Goal: Task Accomplishment & Management: Use online tool/utility

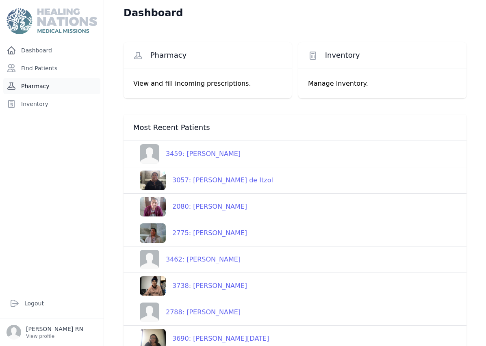
click at [35, 81] on link "Pharmacy" at bounding box center [51, 86] width 97 height 16
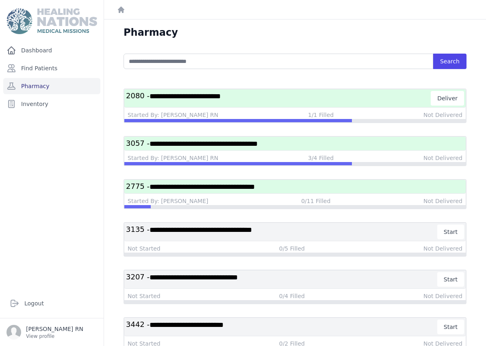
click at [220, 190] on span "**********" at bounding box center [201, 186] width 105 height 7
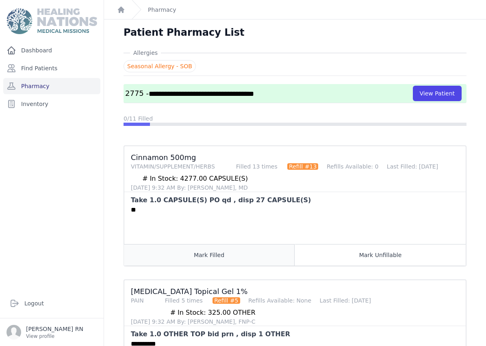
click at [208, 258] on button "Mark Filled" at bounding box center [209, 255] width 171 height 22
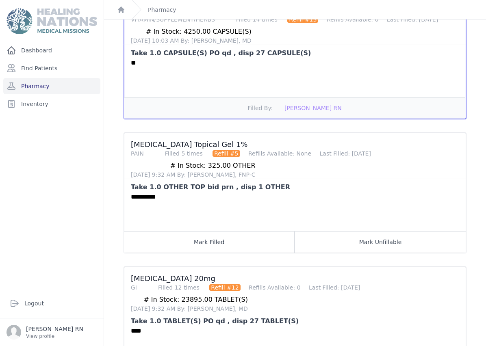
scroll to position [156, 0]
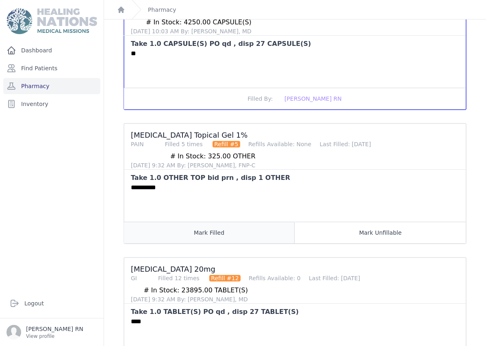
click at [222, 232] on button "Mark Filled" at bounding box center [209, 233] width 171 height 22
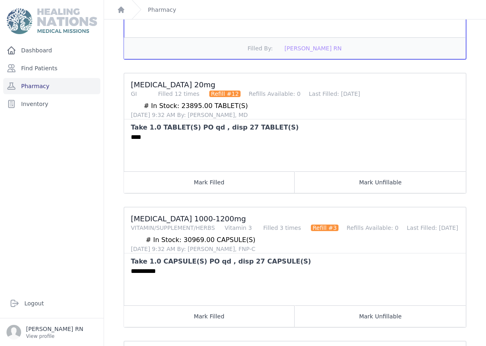
scroll to position [352, 0]
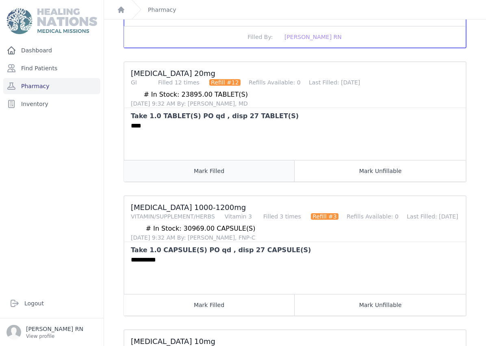
click at [229, 171] on button "Mark Filled" at bounding box center [209, 171] width 171 height 22
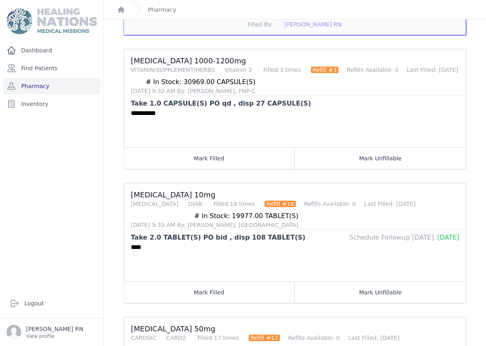
scroll to position [505, 0]
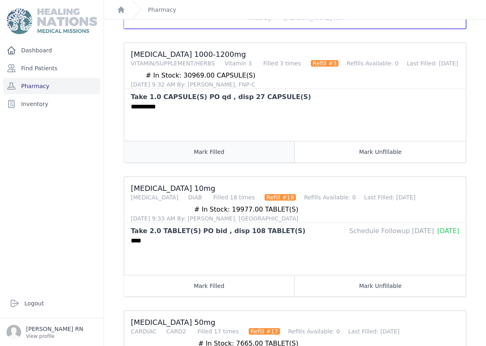
click at [254, 160] on button "Mark Filled" at bounding box center [209, 152] width 171 height 22
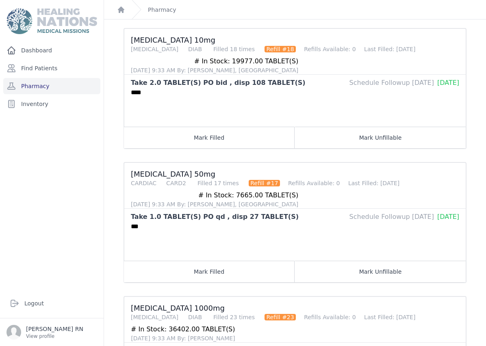
scroll to position [654, 0]
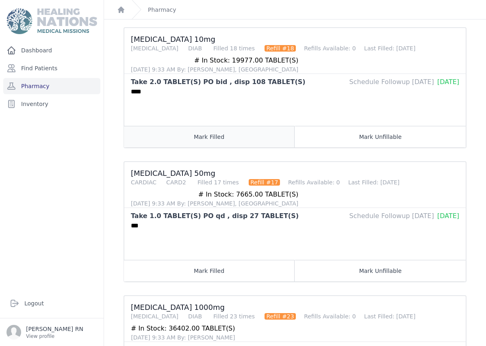
click at [204, 136] on button "Mark Filled" at bounding box center [209, 137] width 171 height 22
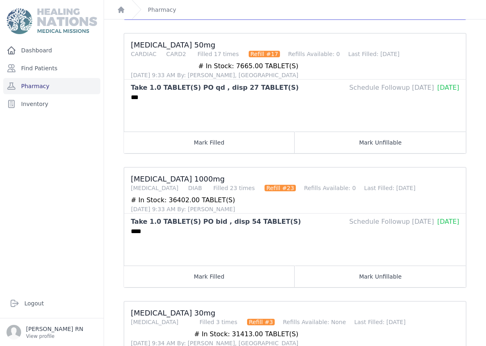
scroll to position [785, 0]
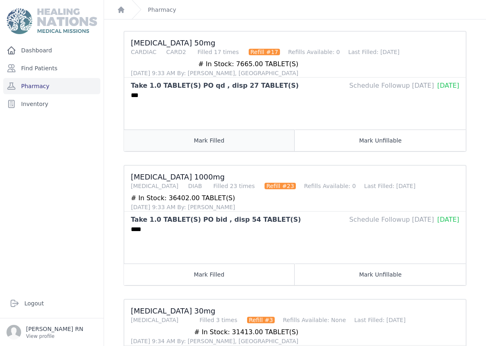
click at [211, 143] on button "Mark Filled" at bounding box center [209, 141] width 171 height 22
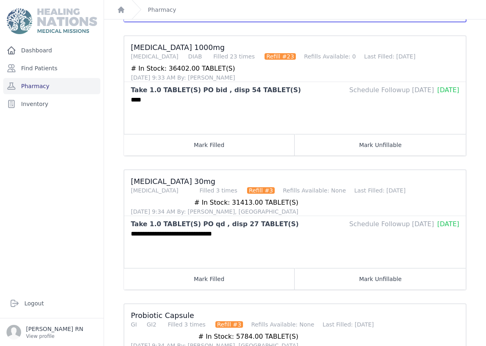
scroll to position [901, 0]
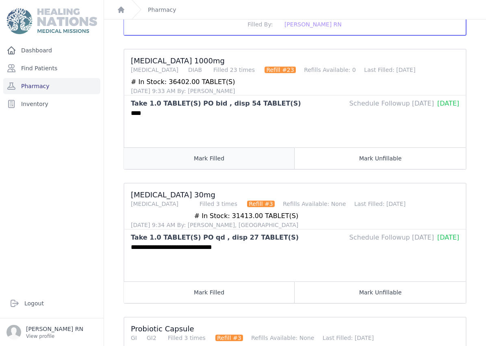
click at [201, 156] on button "Mark Filled" at bounding box center [209, 158] width 171 height 22
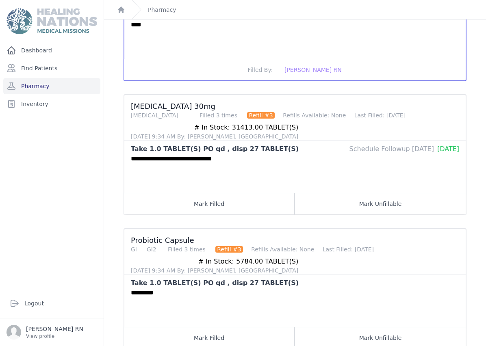
scroll to position [1050, 0]
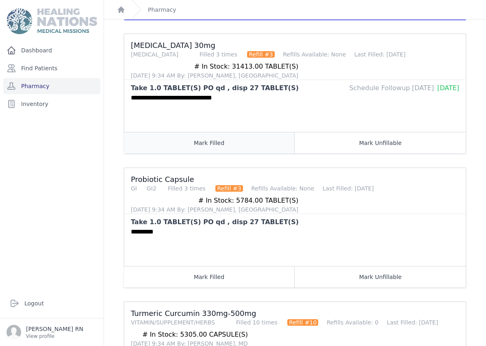
click at [203, 136] on button "Mark Filled" at bounding box center [209, 143] width 171 height 22
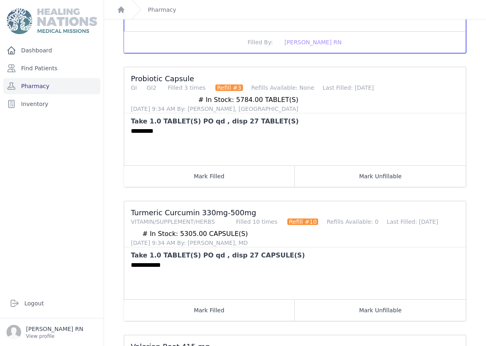
scroll to position [1145, 0]
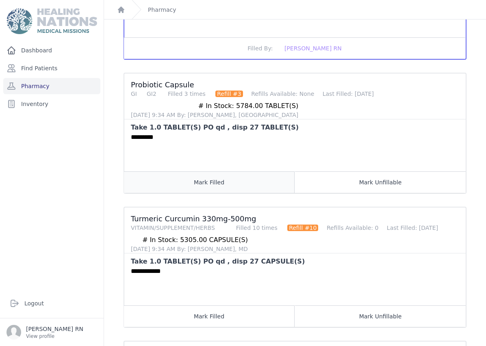
click at [235, 184] on button "Mark Filled" at bounding box center [209, 182] width 171 height 22
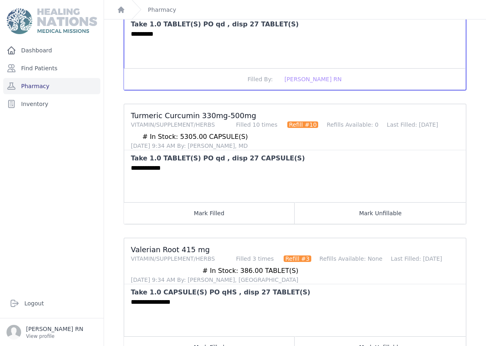
scroll to position [1248, 0]
click at [227, 220] on button "Mark Filled" at bounding box center [209, 214] width 171 height 22
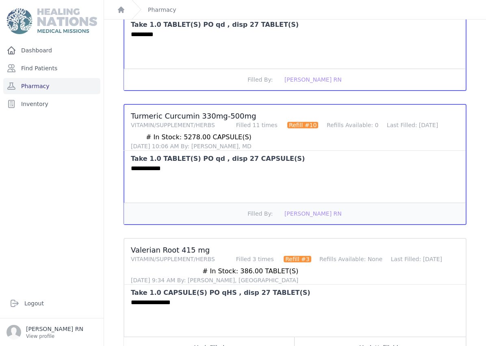
scroll to position [32, 0]
click at [202, 337] on button "Mark Filled" at bounding box center [209, 348] width 171 height 22
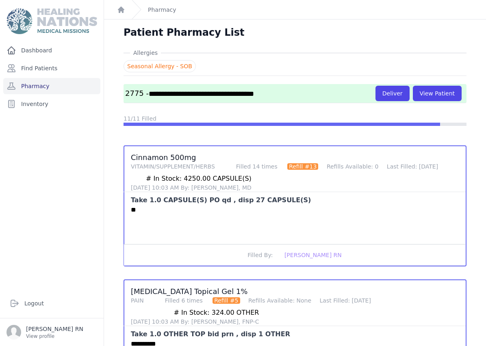
scroll to position [0, 0]
click at [59, 78] on link "Pharmacy" at bounding box center [51, 86] width 97 height 16
